Goal: Task Accomplishment & Management: Complete application form

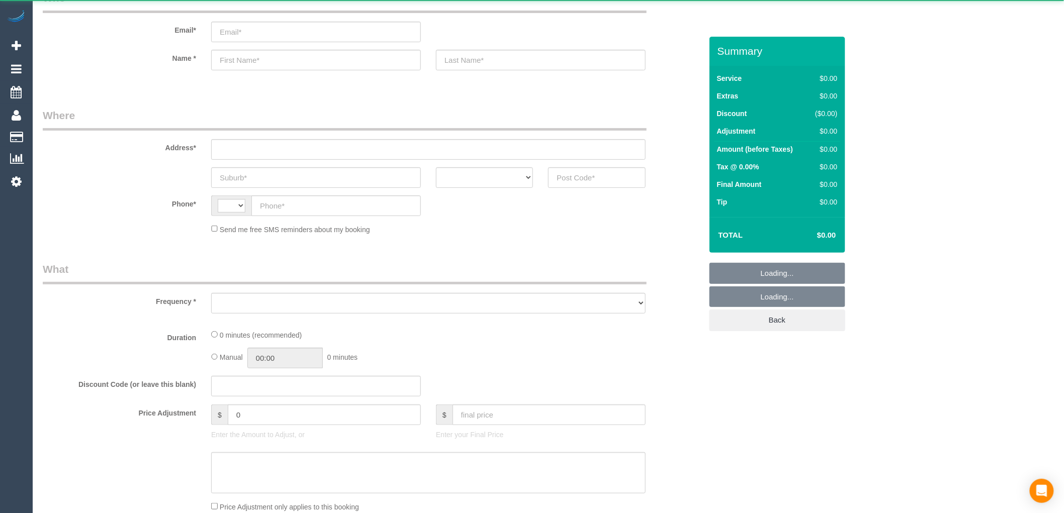
select select "string:AU"
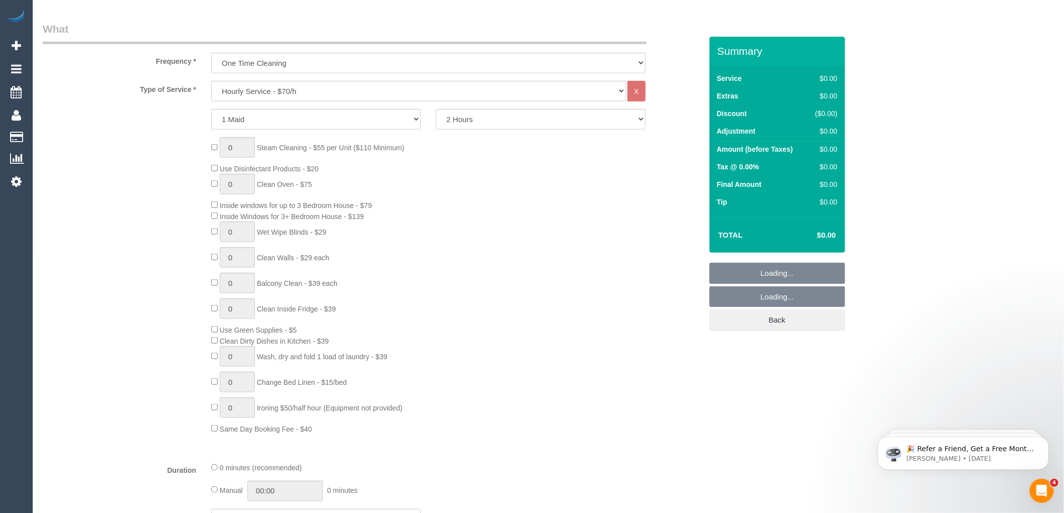
select select "object:813"
click at [277, 94] on select "Hourly Service - $70/h Hourly Service - $65/h Hourly Service - $60/h Hourly Ser…" at bounding box center [418, 91] width 415 height 21
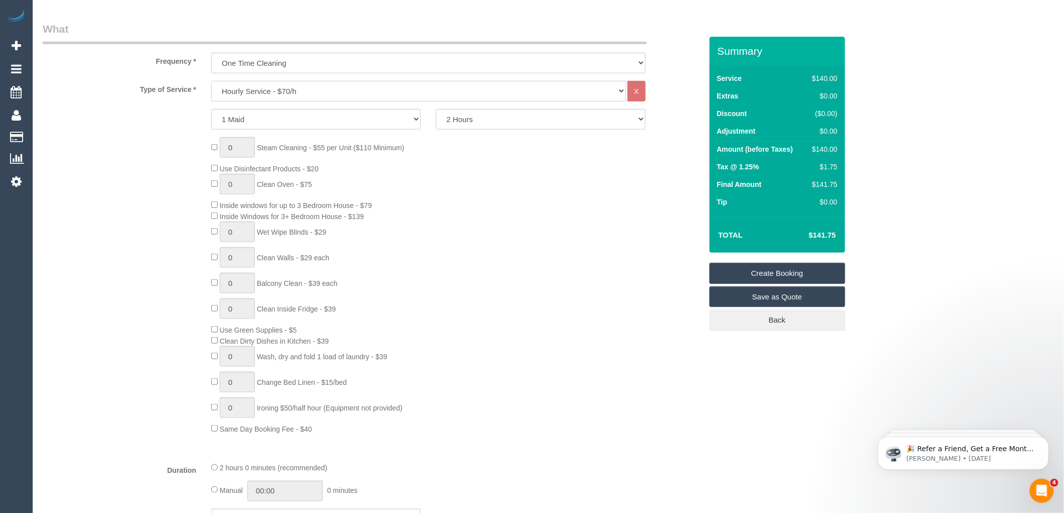
select select "212"
click at [211, 81] on select "Hourly Service - $70/h Hourly Service - $65/h Hourly Service - $60/h Hourly Ser…" at bounding box center [418, 91] width 415 height 21
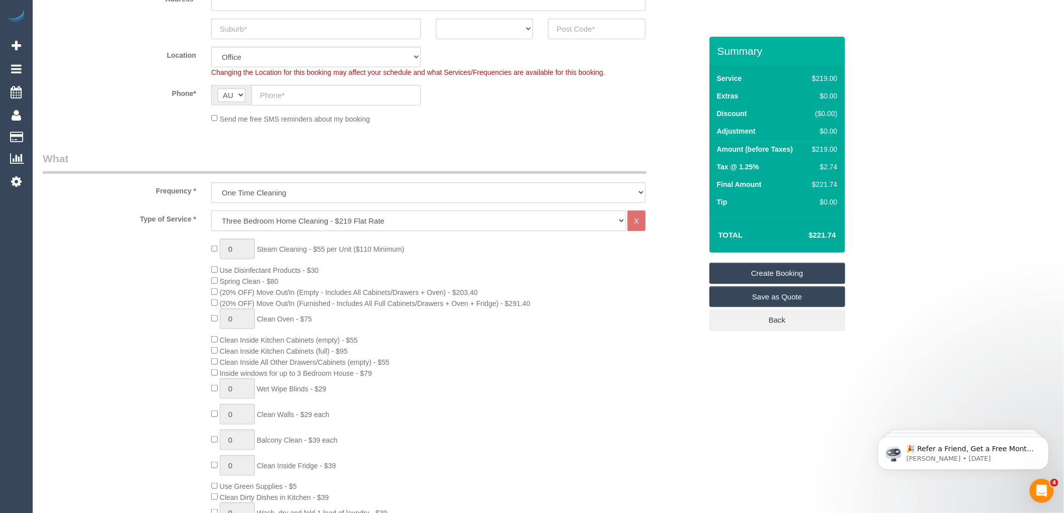
scroll to position [167, 0]
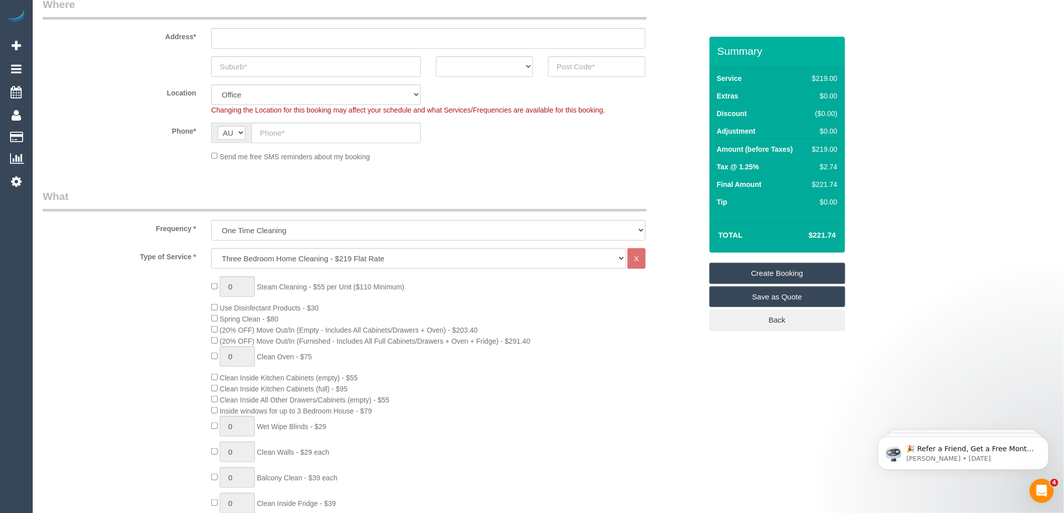
click at [675, 332] on div "0 Steam Cleaning - $55 per Unit ($110 Minimum) Use Disinfectant Products - $30 …" at bounding box center [456, 453] width 505 height 352
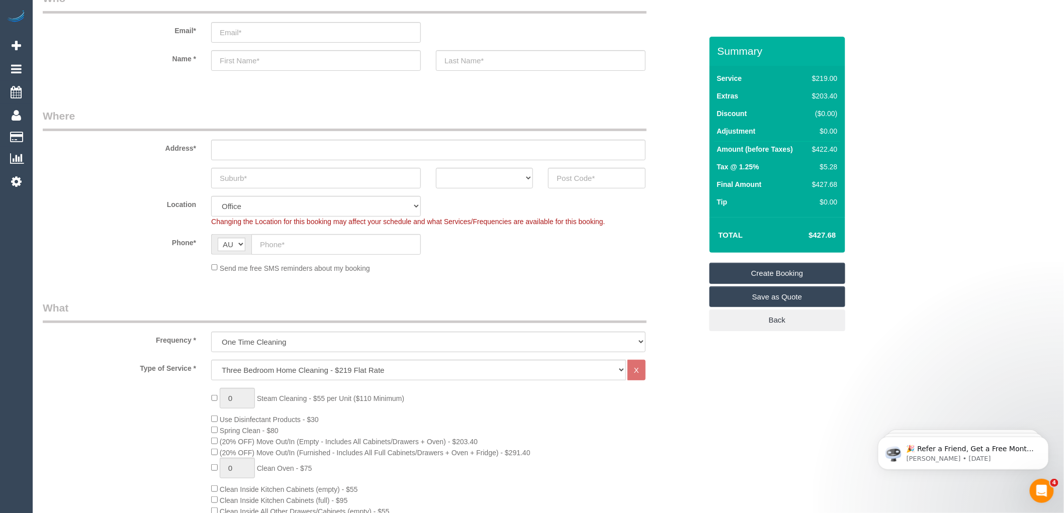
scroll to position [0, 0]
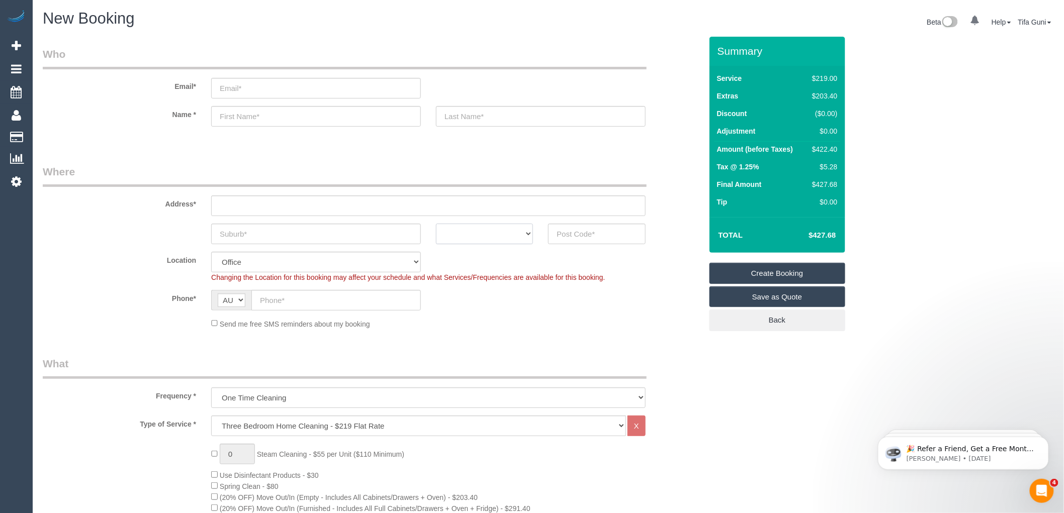
click at [505, 241] on select "ACT NSW NT QLD SA TAS VIC WA" at bounding box center [484, 234] width 97 height 21
select select "VIC"
click at [436, 224] on select "ACT NSW NT QLD SA TAS VIC WA" at bounding box center [484, 234] width 97 height 21
click at [238, 234] on input "text" at bounding box center [316, 234] width 210 height 21
type input "Mubraice"
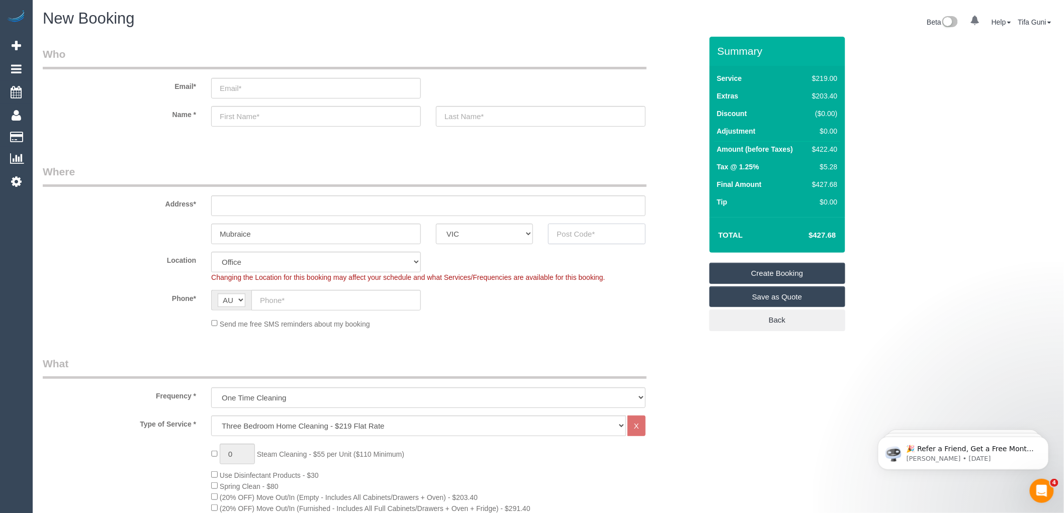
click at [587, 235] on input "text" at bounding box center [596, 234] width 97 height 21
type input "3170"
click at [240, 210] on input "text" at bounding box center [428, 206] width 434 height 21
type input "55 wittle rose"
click at [234, 118] on input "text" at bounding box center [316, 116] width 210 height 21
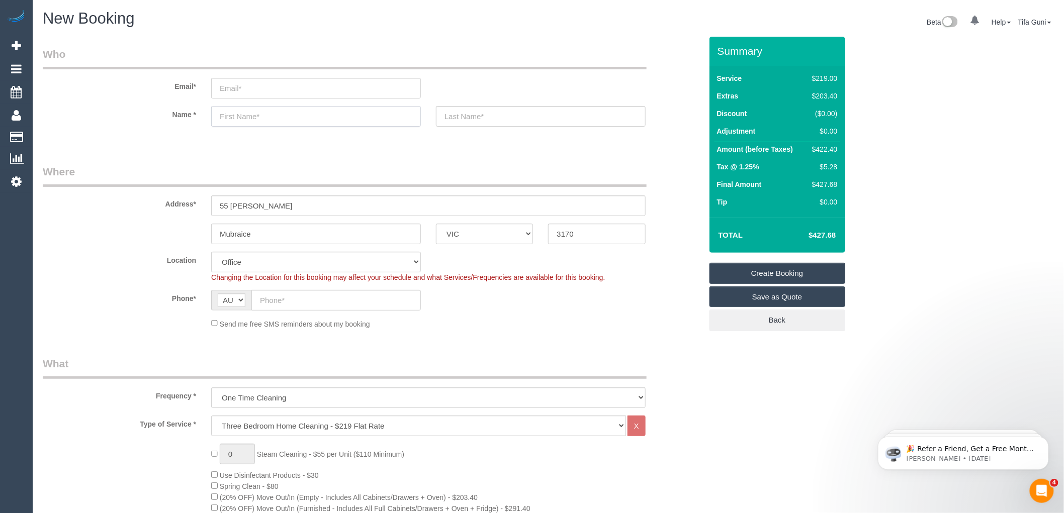
select select "48"
select select "object:2198"
click at [234, 118] on input "text" at bounding box center [316, 116] width 210 height 21
click at [474, 114] on input "text" at bounding box center [541, 116] width 210 height 21
click at [234, 116] on input "Dona" at bounding box center [316, 116] width 210 height 21
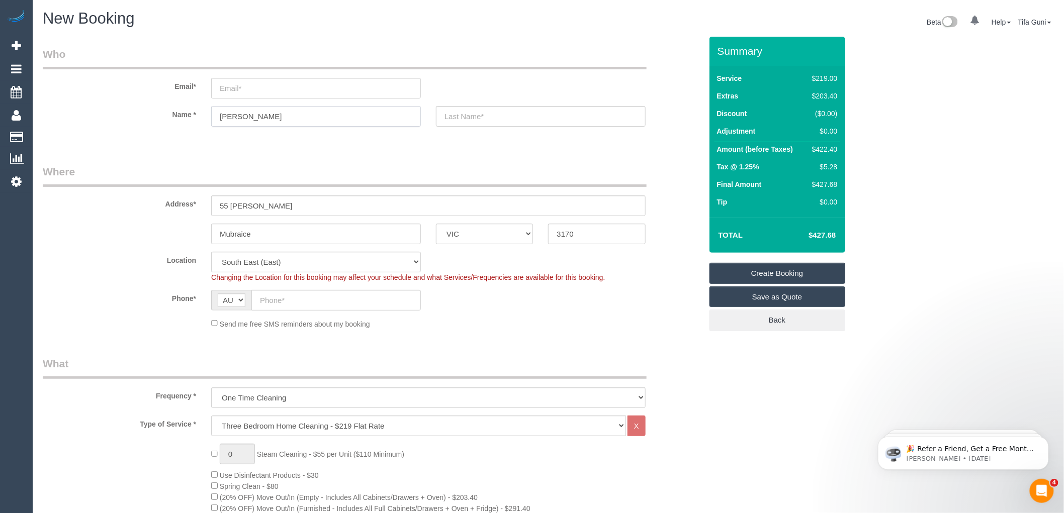
type input "Donna"
click at [453, 116] on input "text" at bounding box center [541, 116] width 210 height 21
type input "N"
type input "donicci"
click at [237, 89] on input "email" at bounding box center [316, 88] width 210 height 21
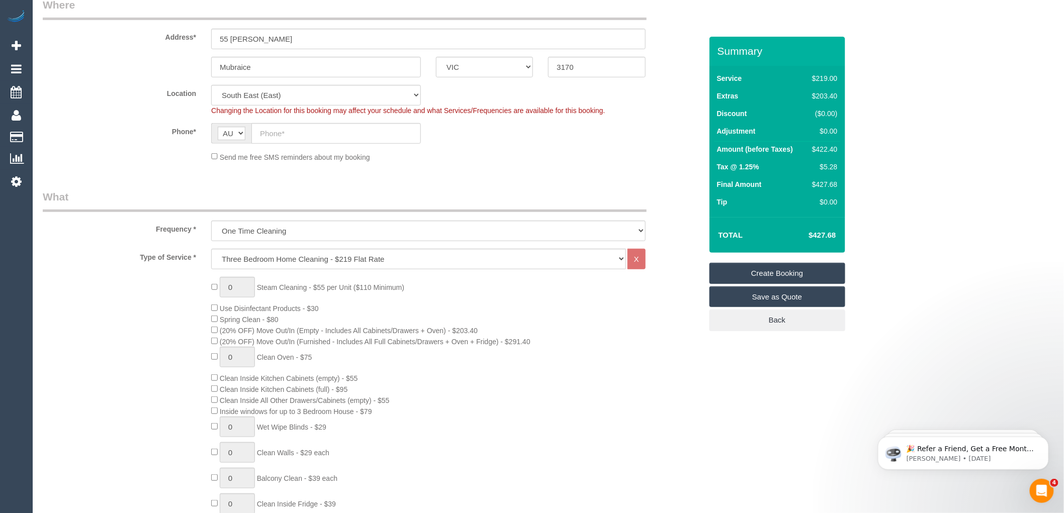
scroll to position [167, 0]
type input "donnabanachi@y7mail.com"
click at [284, 136] on input "text" at bounding box center [335, 133] width 169 height 21
paste input "61 401 570 330"
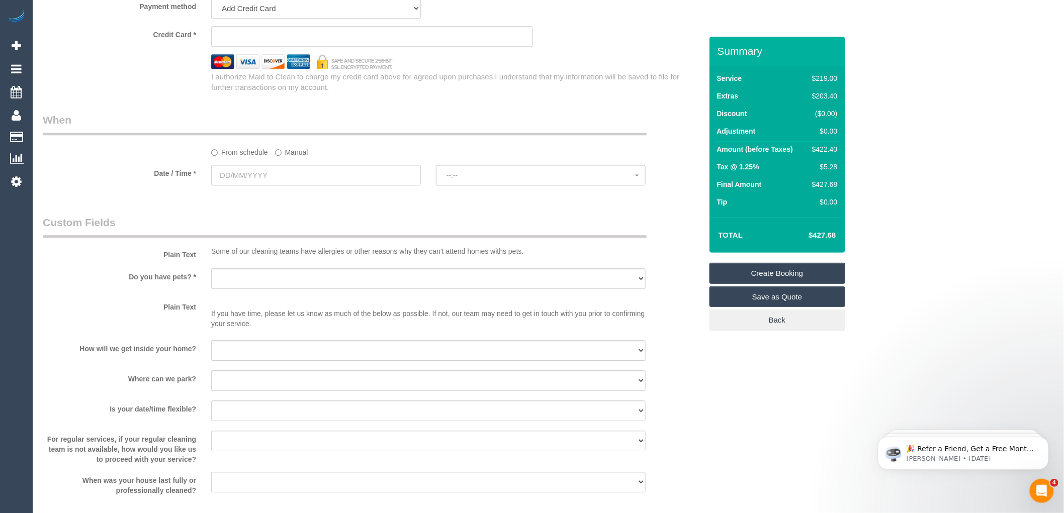
scroll to position [1061, 0]
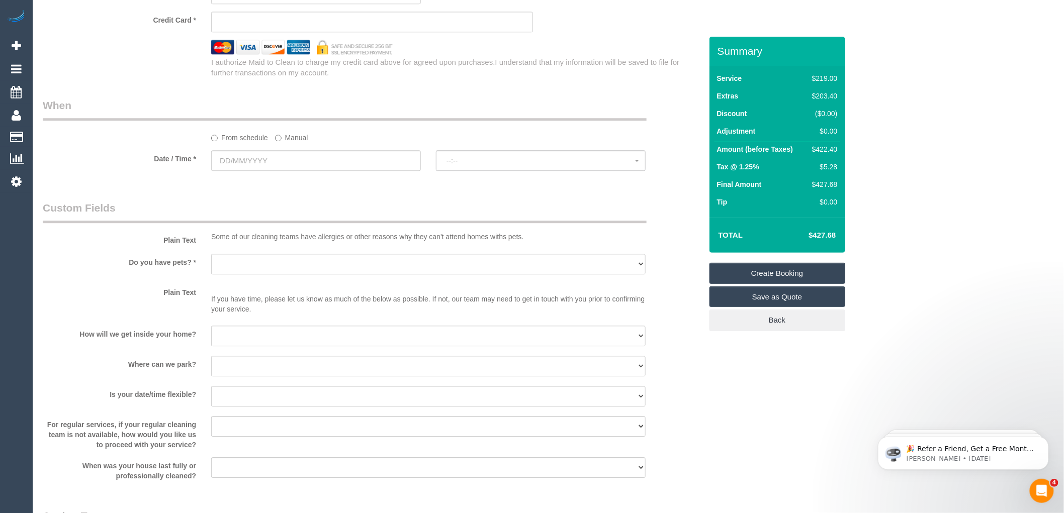
type input "61 401 570 330"
click at [279, 275] on select "Yes - Cats Yes - Dogs No pets Yes - Dogs and Cats Yes - Other" at bounding box center [428, 264] width 434 height 21
select select "number:28"
click at [211, 265] on select "Yes - Cats Yes - Dogs No pets Yes - Dogs and Cats Yes - Other" at bounding box center [428, 264] width 434 height 21
click at [263, 345] on select "I will be home Key will be left (please provide details below) Lock box/Access …" at bounding box center [428, 336] width 434 height 21
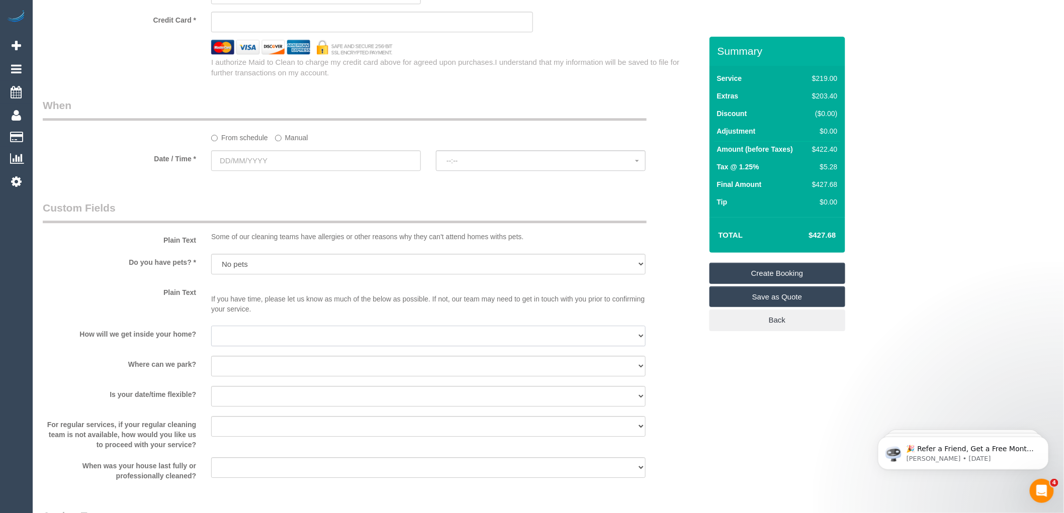
select select "number:14"
click at [211, 337] on select "I will be home Key will be left (please provide details below) Lock box/Access …" at bounding box center [428, 336] width 434 height 21
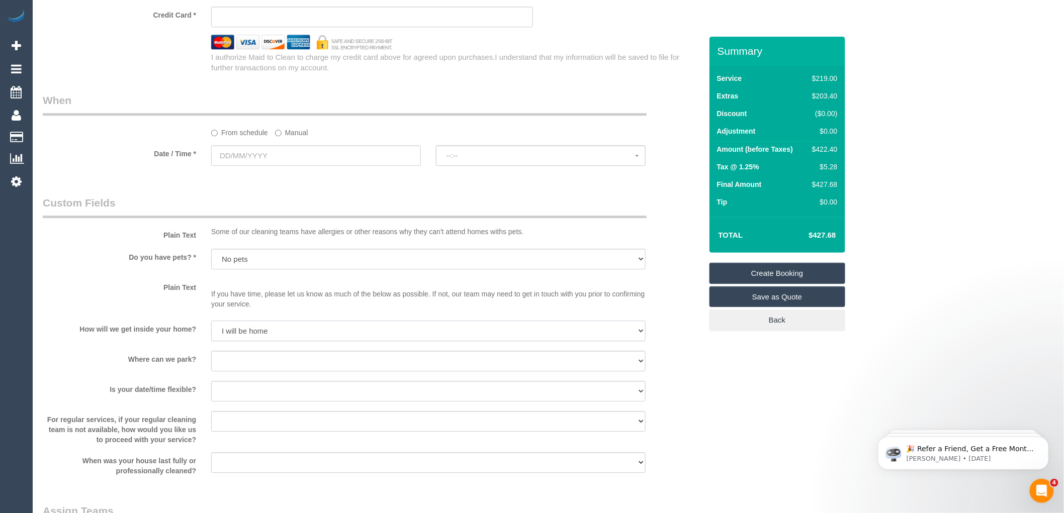
scroll to position [1006, 0]
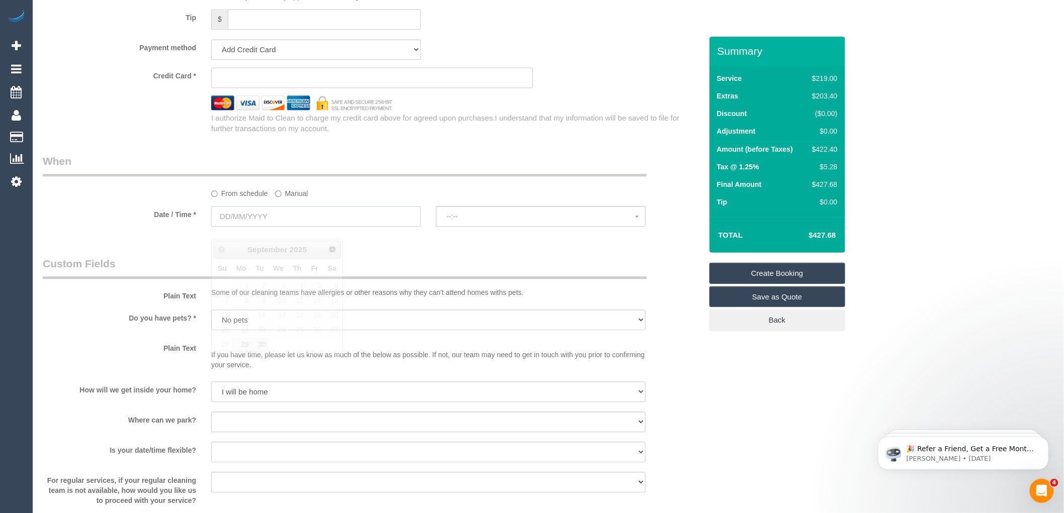
click at [297, 227] on input "text" at bounding box center [316, 216] width 210 height 21
click at [246, 341] on link "29" at bounding box center [241, 345] width 19 height 14
type input "29/09/2025"
select select "spot1"
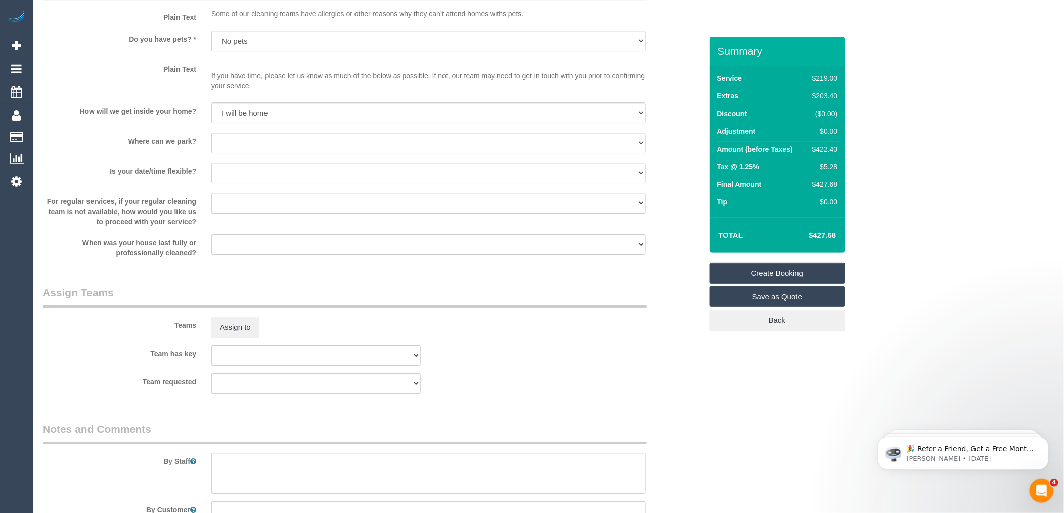
scroll to position [1388, 0]
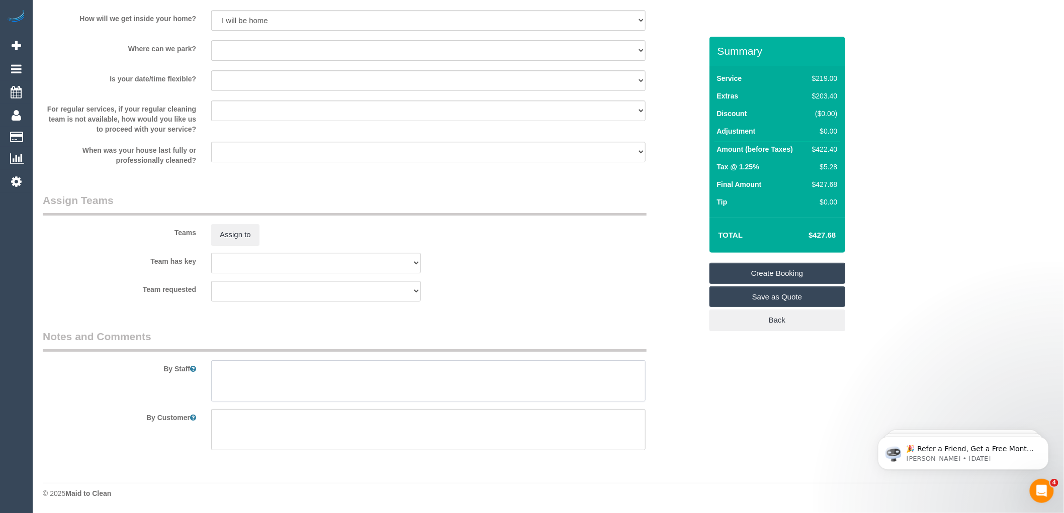
click at [259, 374] on textarea at bounding box center [428, 381] width 434 height 41
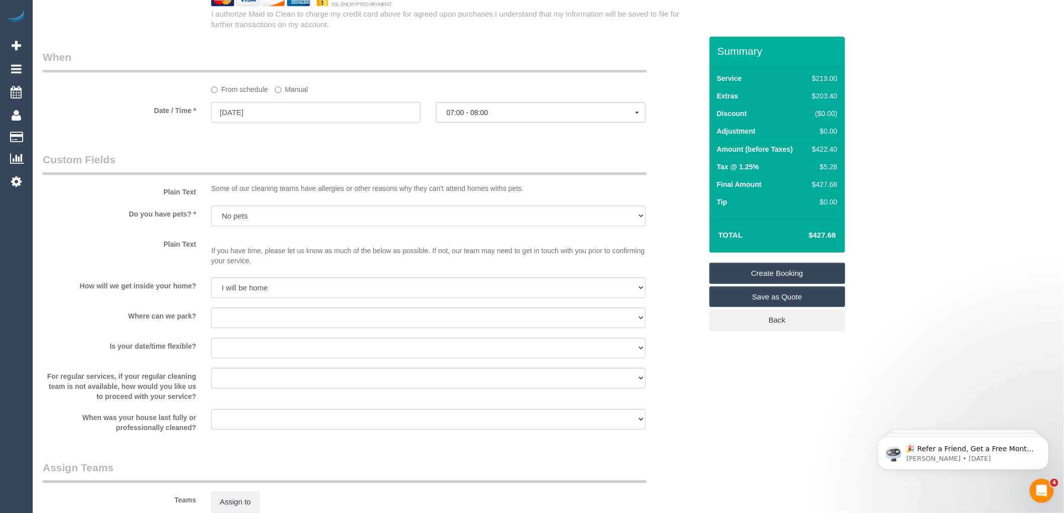
scroll to position [1109, 0]
type textarea "Prefers next week by any means"
click at [285, 329] on select "I will provide parking on-site Free street parking Paid street parking (cost wi…" at bounding box center [428, 319] width 434 height 21
select select "number:19"
click at [211, 320] on select "I will provide parking on-site Free street parking Paid street parking (cost wi…" at bounding box center [428, 319] width 434 height 21
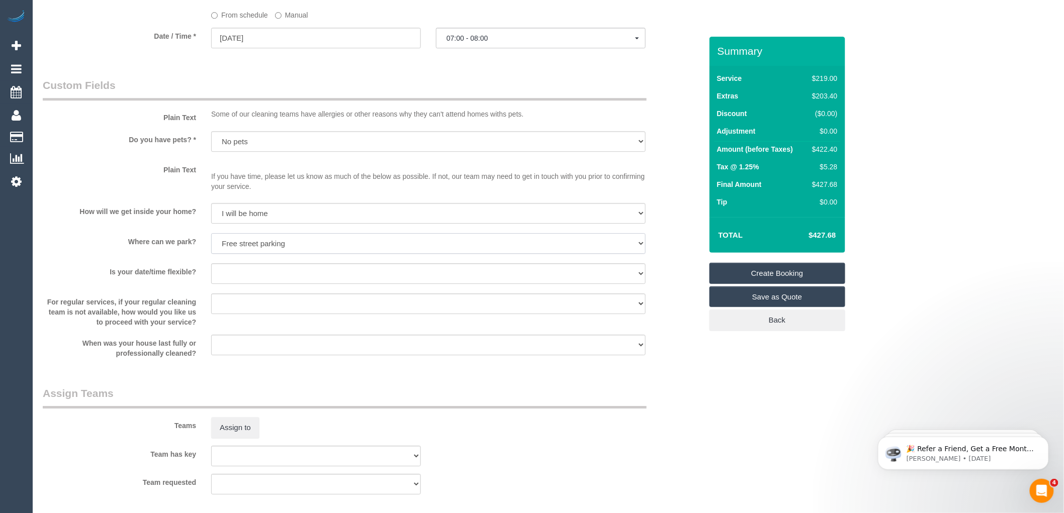
scroll to position [1164, 0]
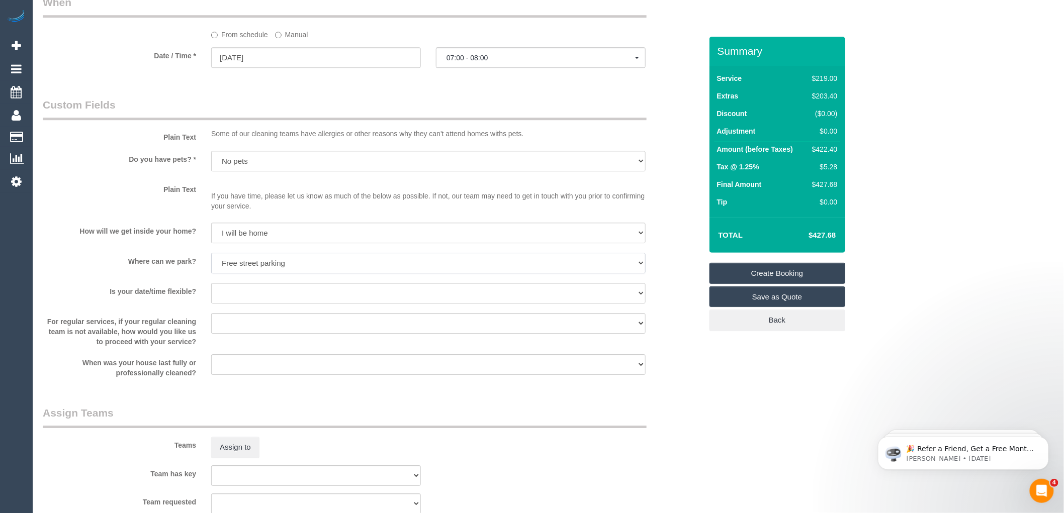
click at [289, 274] on select "I will provide parking on-site Free street parking Paid street parking (cost wi…" at bounding box center [428, 263] width 434 height 21
click at [211, 264] on select "I will provide parking on-site Free street parking Paid street parking (cost wi…" at bounding box center [428, 263] width 434 height 21
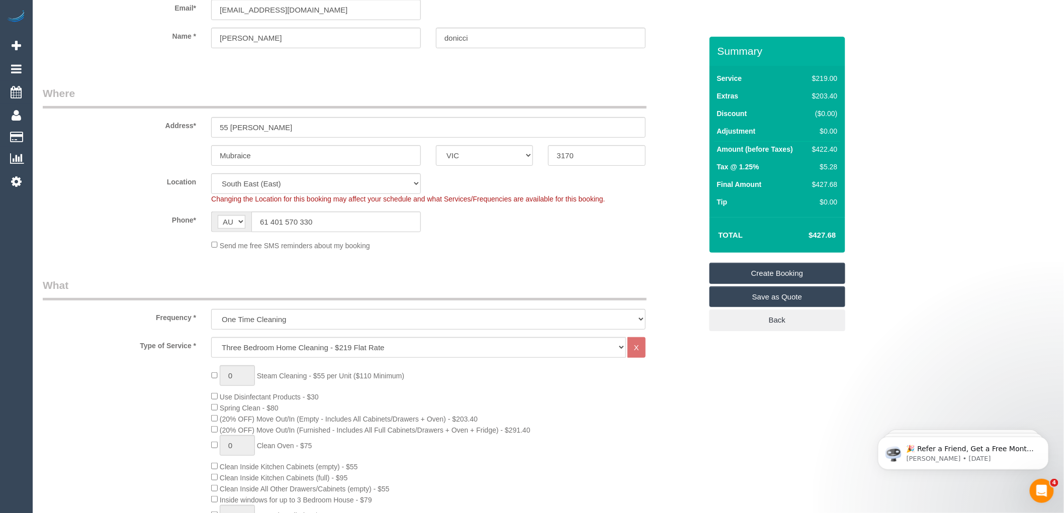
scroll to position [0, 0]
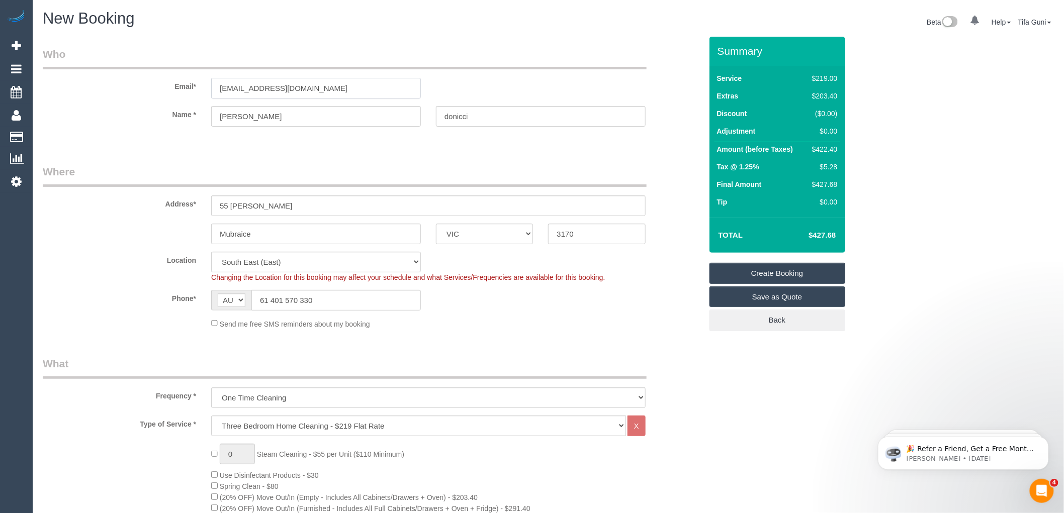
click at [323, 86] on input "donnabanachi@y7mail.com" at bounding box center [316, 88] width 210 height 21
drag, startPoint x: 342, startPoint y: 89, endPoint x: 168, endPoint y: 86, distance: 174.5
click at [168, 86] on div "Email* donnabanachi@y7mail.com" at bounding box center [372, 73] width 674 height 52
click at [319, 91] on input "donnabanachi@y7mail.com" at bounding box center [316, 88] width 210 height 21
click at [319, 87] on input "donnabanachi@y7mail.com" at bounding box center [316, 88] width 210 height 21
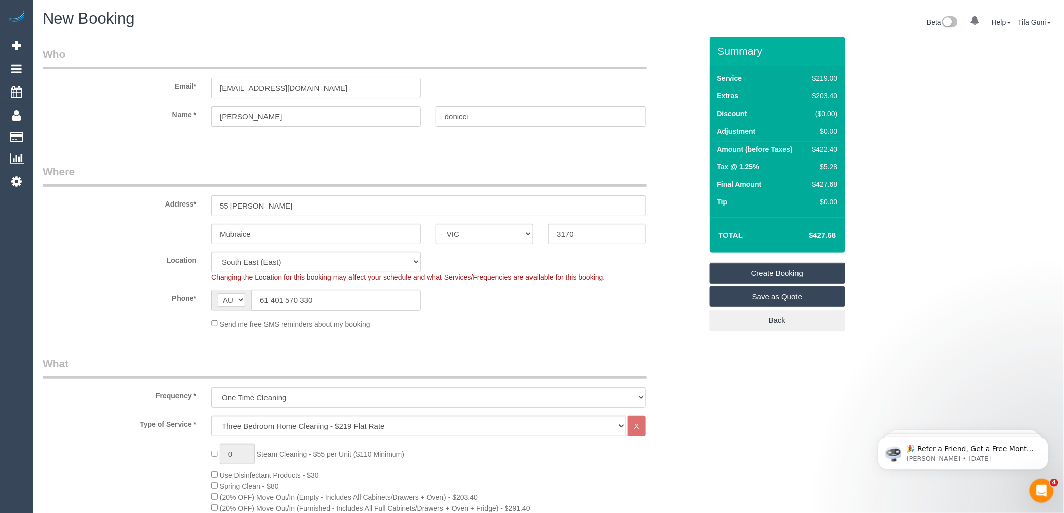
click at [249, 86] on input "donnabanachi@y7mail.com" at bounding box center [316, 88] width 210 height 21
click at [258, 87] on input "donnabanachi@y7mail.com" at bounding box center [316, 88] width 210 height 21
click at [258, 86] on input "donnabanichi@y7mail.com" at bounding box center [316, 88] width 210 height 21
click at [268, 86] on input "donnabanicchi@y7mail.com" at bounding box center [316, 88] width 210 height 21
click at [314, 89] on input "donnabanicc@y7mail.com" at bounding box center [316, 88] width 210 height 21
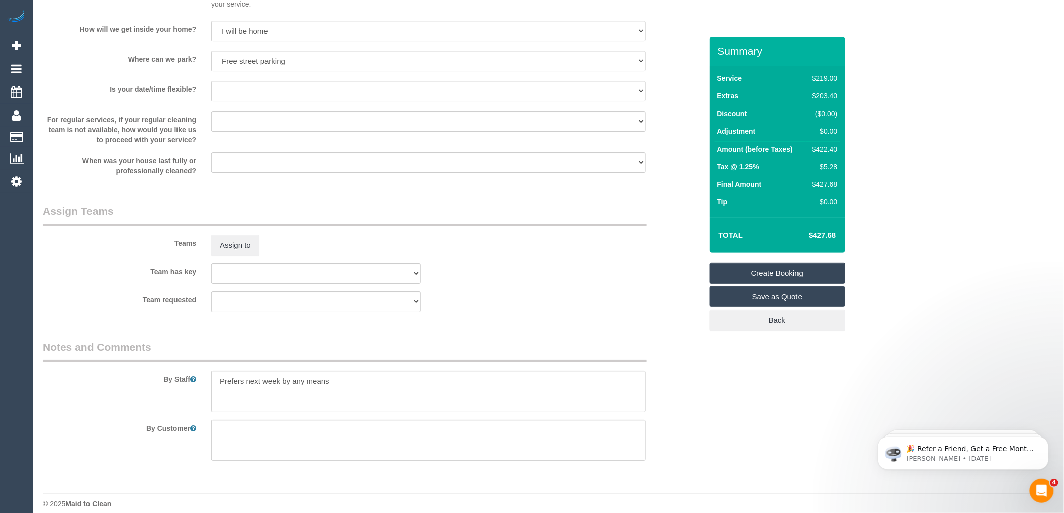
scroll to position [1388, 0]
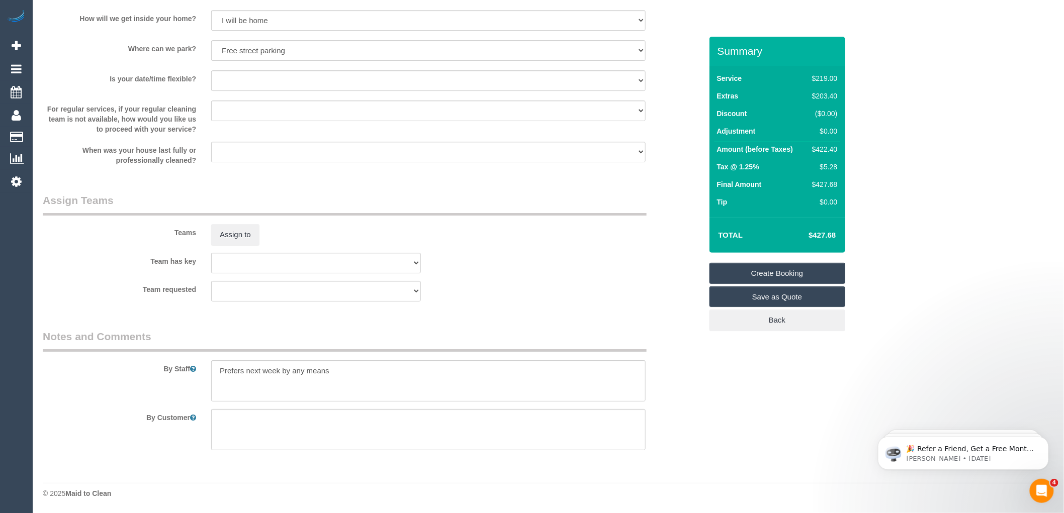
type input "donnabanicc@y7mail.com"
click at [340, 375] on textarea at bounding box center [428, 381] width 434 height 41
select select "spot26"
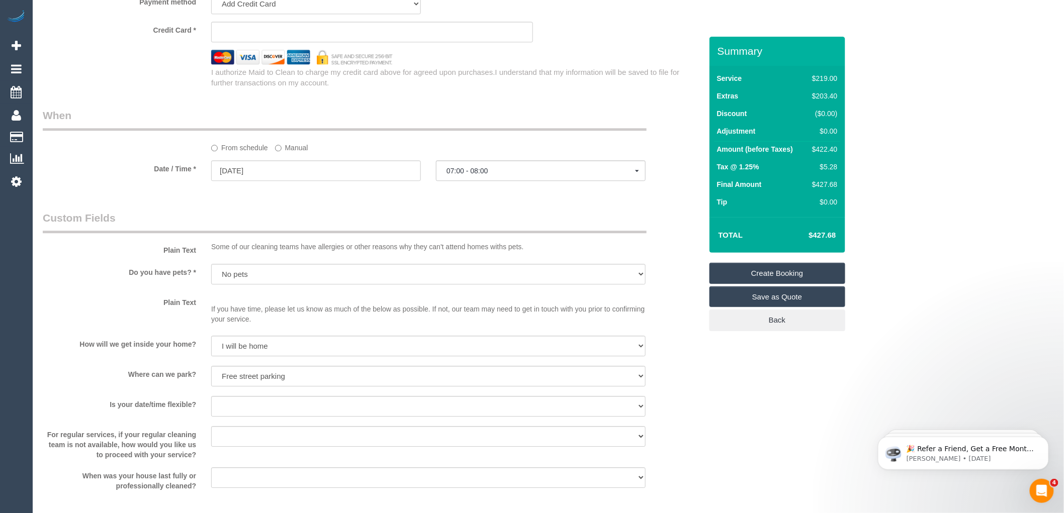
scroll to position [997, 0]
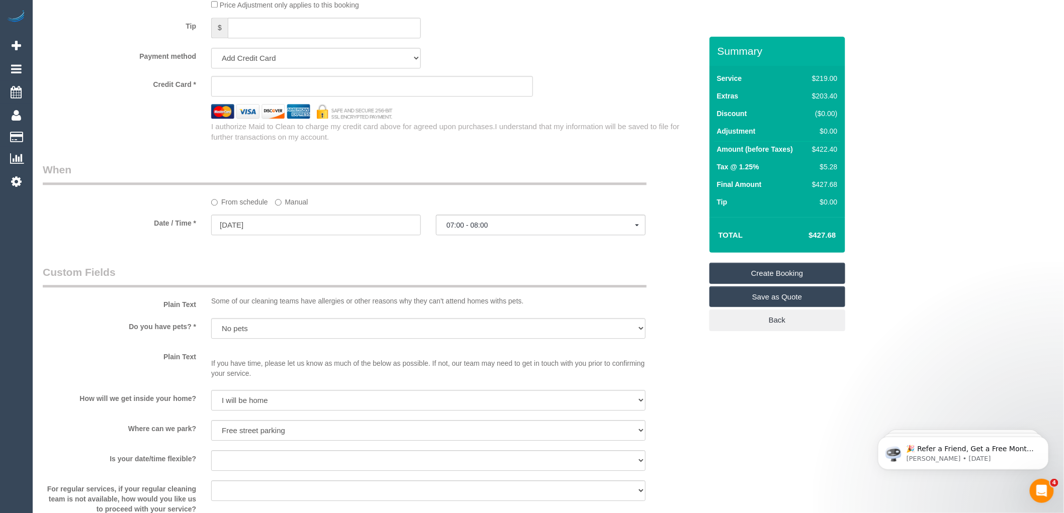
type textarea "Prefers next week by any means."
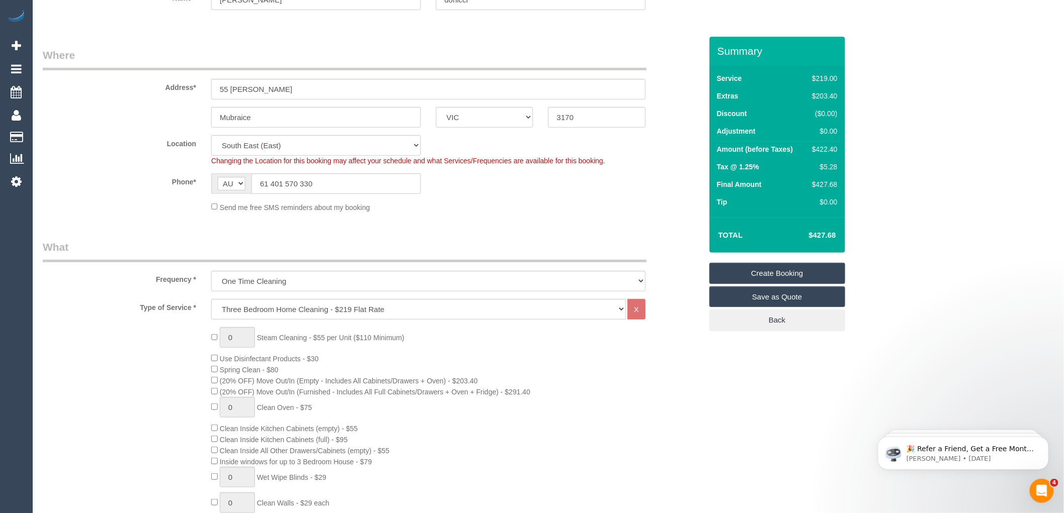
scroll to position [0, 0]
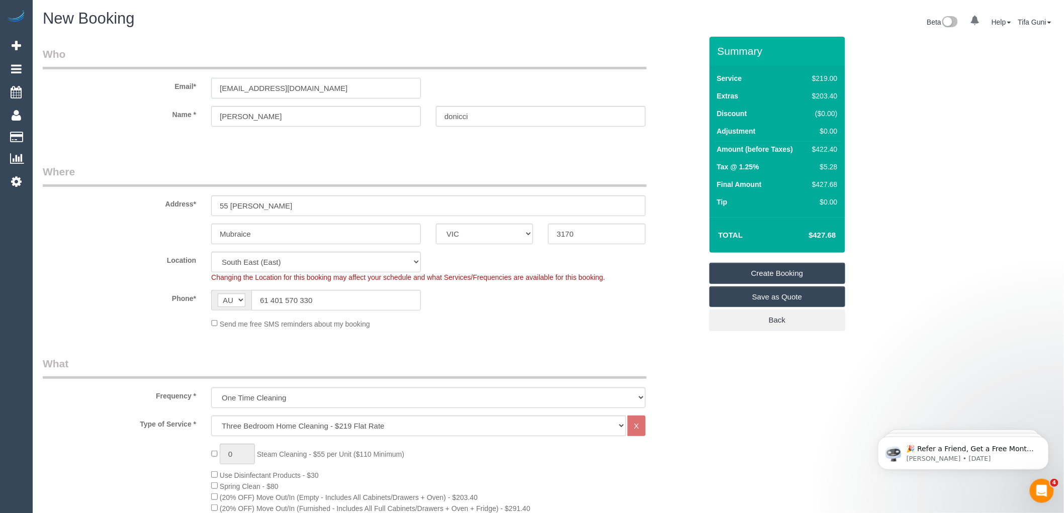
drag, startPoint x: 324, startPoint y: 87, endPoint x: 144, endPoint y: 88, distance: 180.5
click at [144, 88] on div "Email* donnabanicc@y7mail.com" at bounding box center [372, 73] width 674 height 52
click at [251, 85] on input "donnabanicc@y7mail.com" at bounding box center [316, 88] width 210 height 21
click at [239, 89] on input "donnabanicc@y7mail.com" at bounding box center [316, 88] width 210 height 21
type input "donnibanicc@y7mail.com"
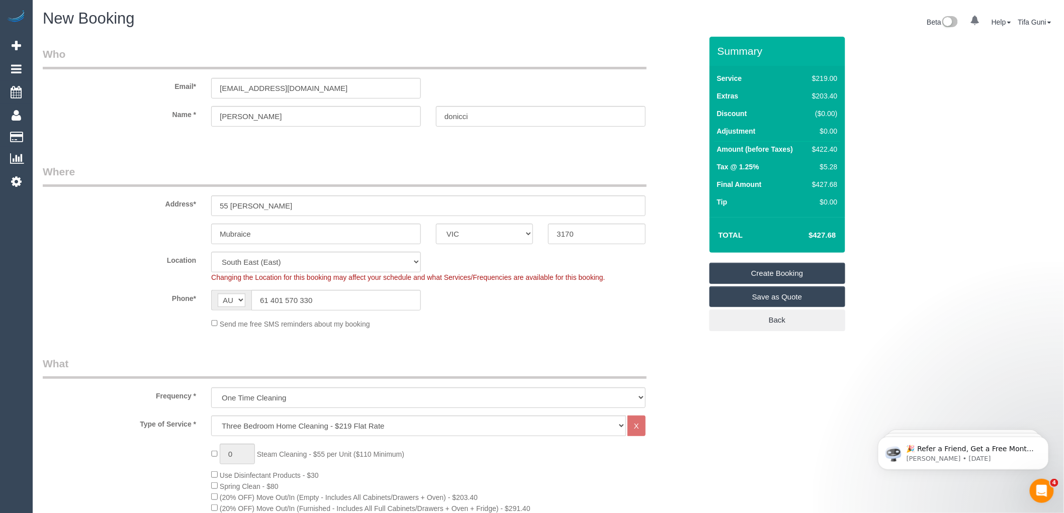
select select "spot51"
click at [246, 89] on input "donnibanicc@y7mail.com" at bounding box center [316, 88] width 210 height 21
click at [259, 87] on input "donnibonicc@y7mail.com" at bounding box center [316, 88] width 210 height 21
type input "donnibonicci@y7mail.com"
select select "spot76"
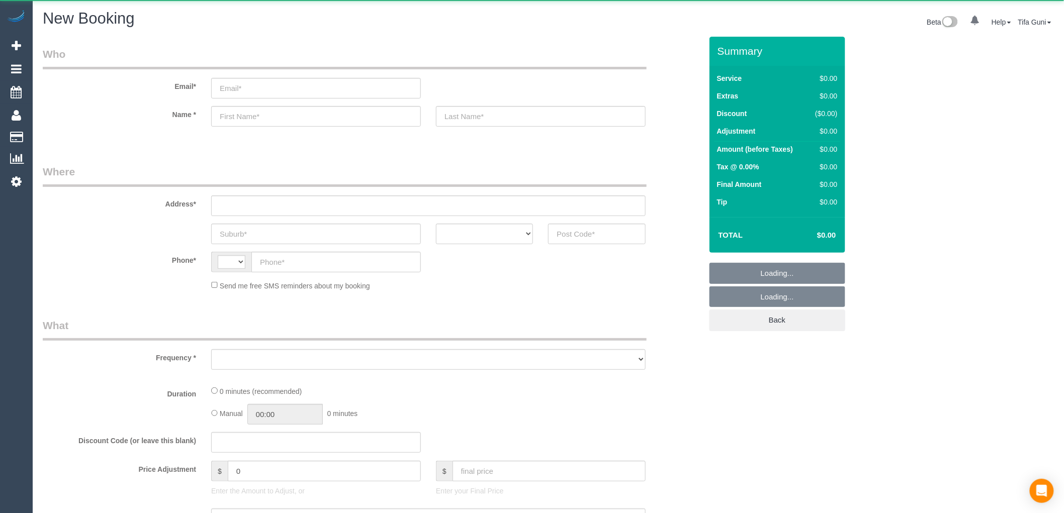
select select "string:AU"
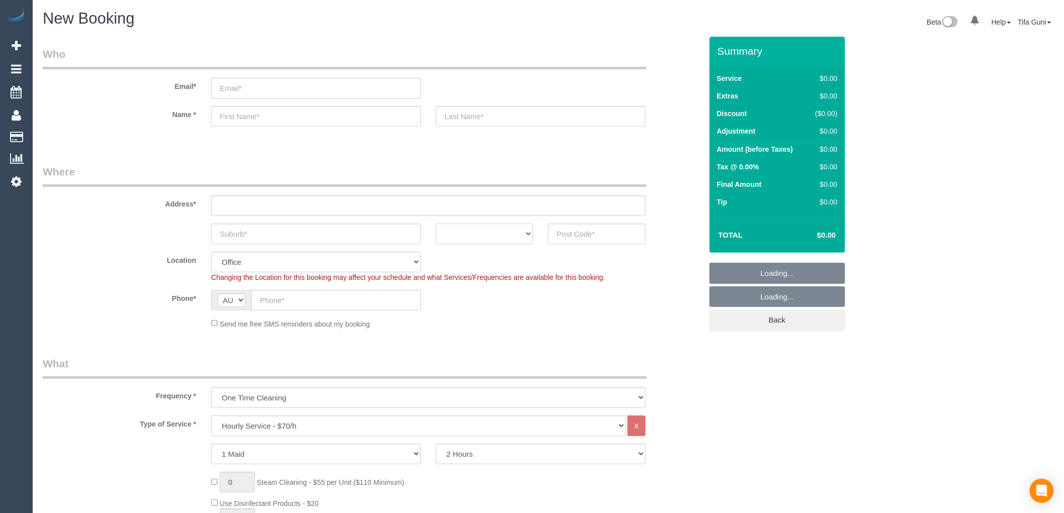
click at [524, 235] on select "ACT NSW NT QLD SA TAS VIC WA" at bounding box center [484, 234] width 97 height 21
select select "object:2119"
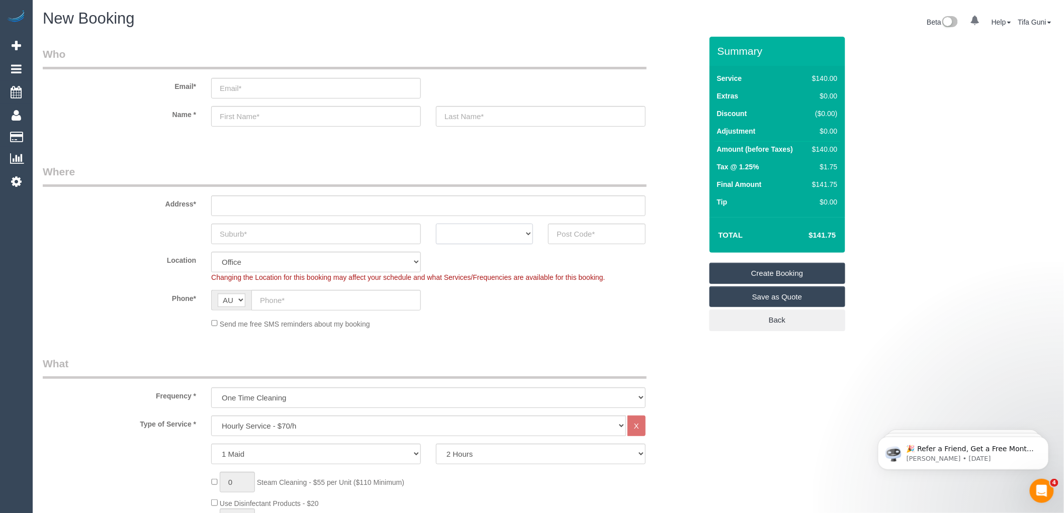
select select "VIC"
click at [436, 224] on select "ACT NSW NT QLD SA TAS VIC WA" at bounding box center [484, 234] width 97 height 21
